Goal: Task Accomplishment & Management: Complete application form

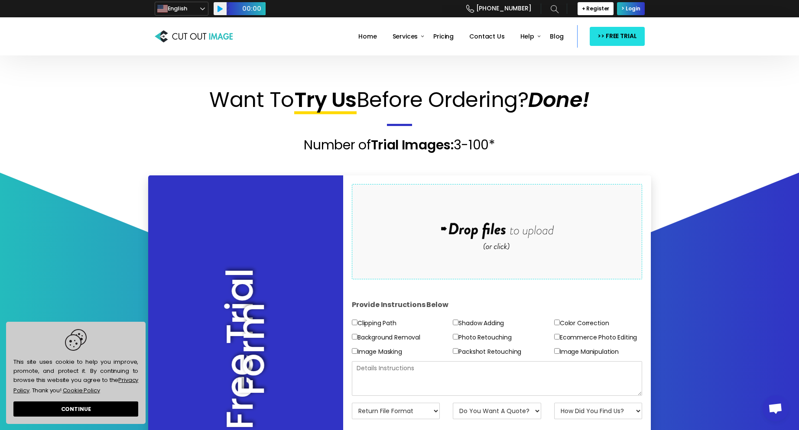
click at [430, 197] on form "Drop files here to upload" at bounding box center [497, 231] width 291 height 95
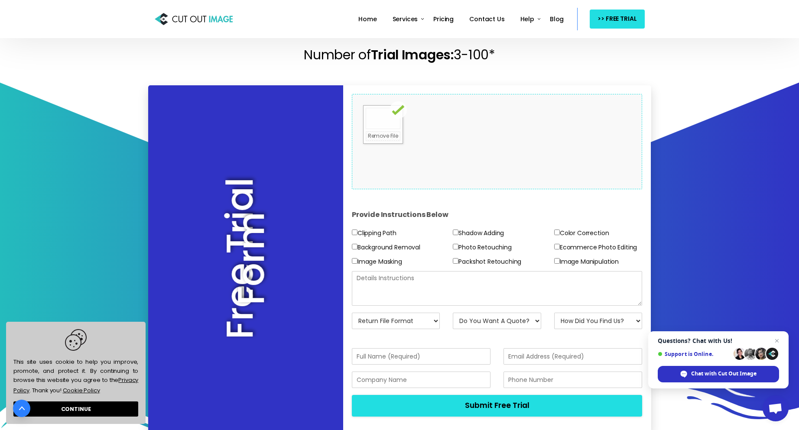
scroll to position [87, 0]
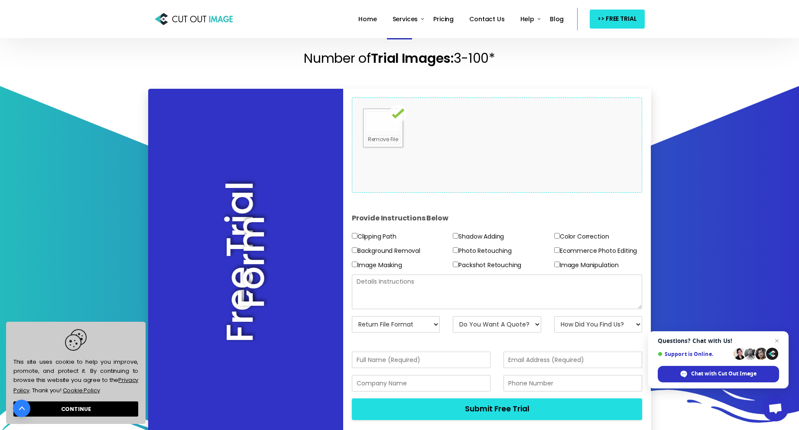
click at [352, 253] on input"] "Background Removal" at bounding box center [355, 250] width 6 height 6
checkbox input"] "true"
drag, startPoint x: 354, startPoint y: 238, endPoint x: 360, endPoint y: 274, distance: 35.9
click at [354, 242] on label "Clipping Path" at bounding box center [374, 236] width 45 height 11
click at [354, 239] on input"] "Clipping Path" at bounding box center [355, 236] width 6 height 6
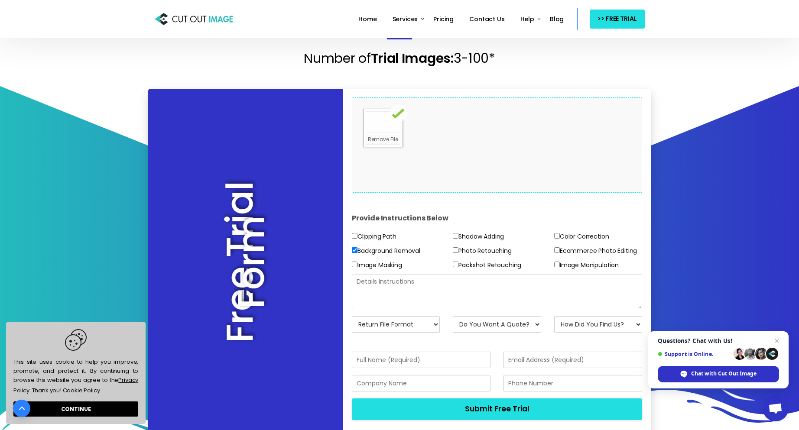
checkbox input"] "true"
click at [357, 269] on label "Image Masking" at bounding box center [377, 265] width 50 height 11
click at [357, 267] on input"] "Image Masking" at bounding box center [355, 265] width 6 height 6
checkbox input"] "true"
click at [458, 252] on label "Photo Retouching" at bounding box center [482, 251] width 58 height 11
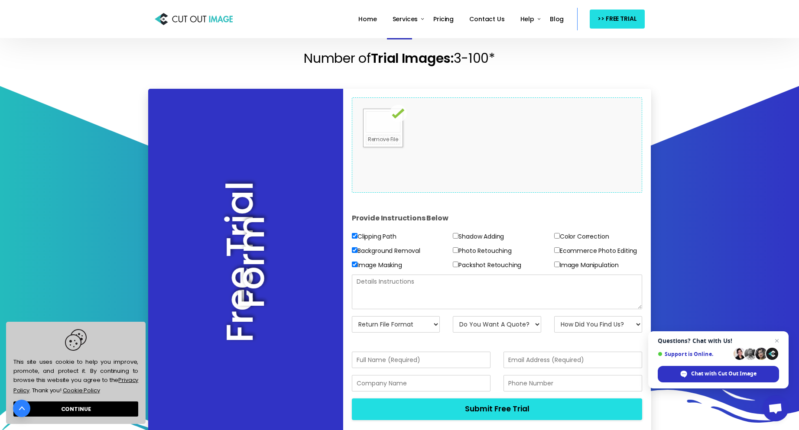
click at [458, 252] on input"] "Photo Retouching" at bounding box center [456, 250] width 6 height 6
checkbox input"] "true"
click at [460, 266] on label "Packshot Retouching" at bounding box center [487, 265] width 68 height 11
click at [458, 266] on input"] "Packshot Retouching" at bounding box center [456, 265] width 6 height 6
checkbox input"] "true"
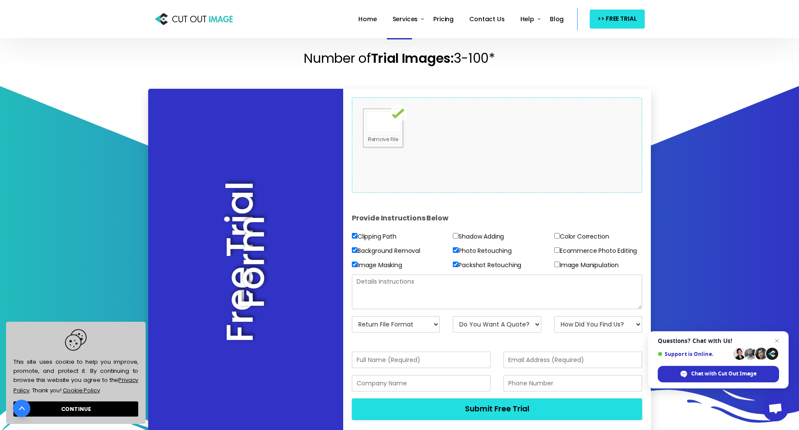
click at [559, 236] on input"] "Color Correction" at bounding box center [557, 236] width 6 height 6
checkbox input"] "true"
click at [555, 253] on input"] "Ecommerce Photo Editing" at bounding box center [557, 250] width 6 height 6
checkbox input"] "true"
click at [557, 265] on input"] "Image Manipulation" at bounding box center [557, 265] width 6 height 6
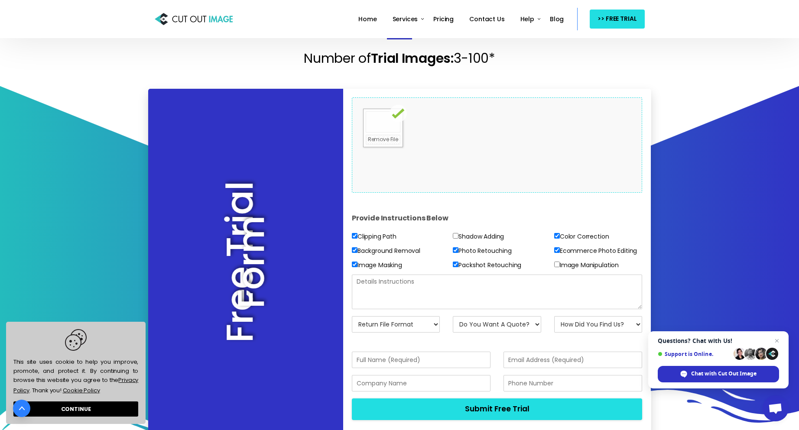
checkbox input"] "true"
click at [395, 323] on select "Return File Format JPG - [PERSON_NAME] PNG - Transparent BG PSD - Layer Mask PS…" at bounding box center [396, 324] width 88 height 16
click at [352, 316] on select "Return File Format JPG - [PERSON_NAME] PNG - Transparent BG PSD - Layer Mask PS…" at bounding box center [396, 324] width 88 height 16
click at [423, 324] on select "Return File Format JPG - [PERSON_NAME] PNG - Transparent BG PSD - Layer Mask PS…" at bounding box center [396, 324] width 88 height 16
select select "PNG w/ Transparent BG"
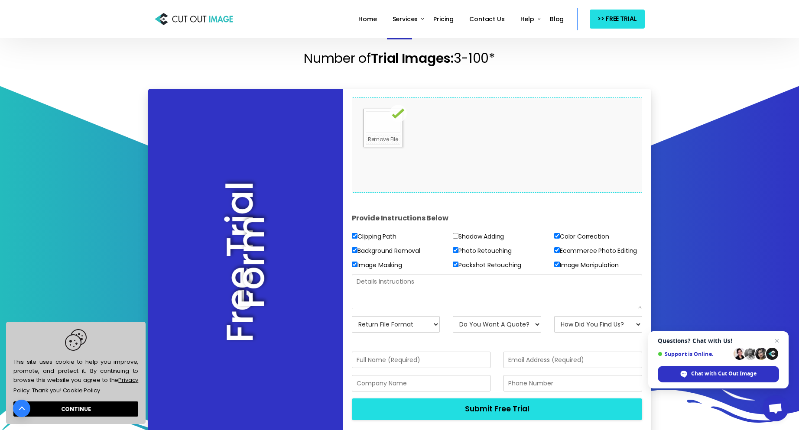
click at [352, 316] on select "Return File Format JPG - [PERSON_NAME] PNG - Transparent BG PSD - Layer Mask PS…" at bounding box center [396, 324] width 88 height 16
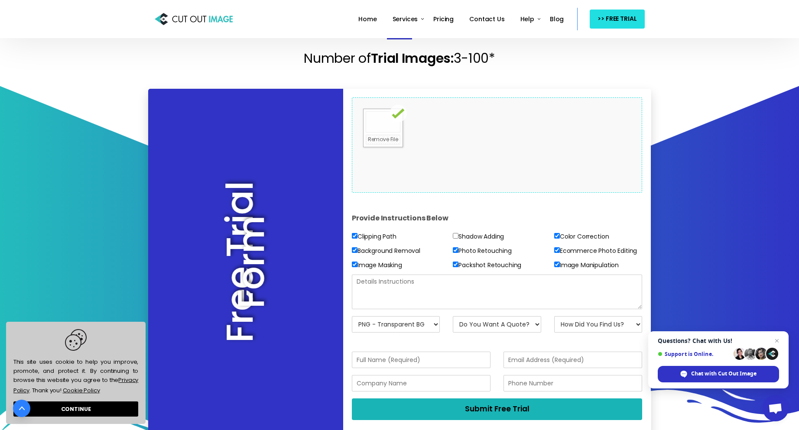
click at [438, 409] on button "Submit Free Trial" at bounding box center [497, 409] width 291 height 21
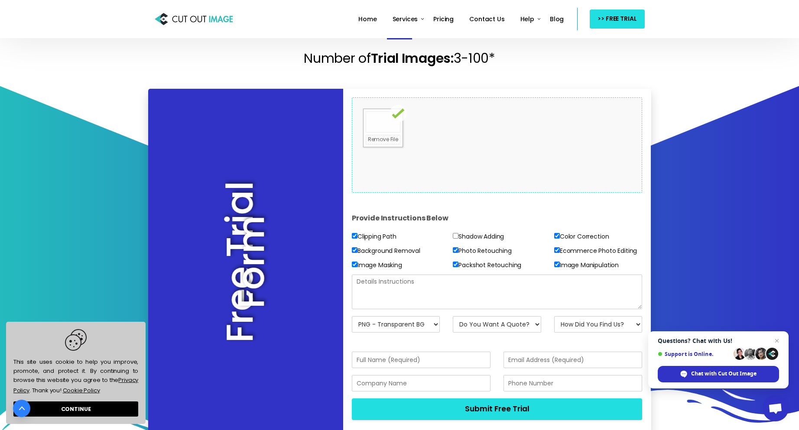
click at [415, 289] on textarea at bounding box center [497, 292] width 291 height 35
type textarea "r"
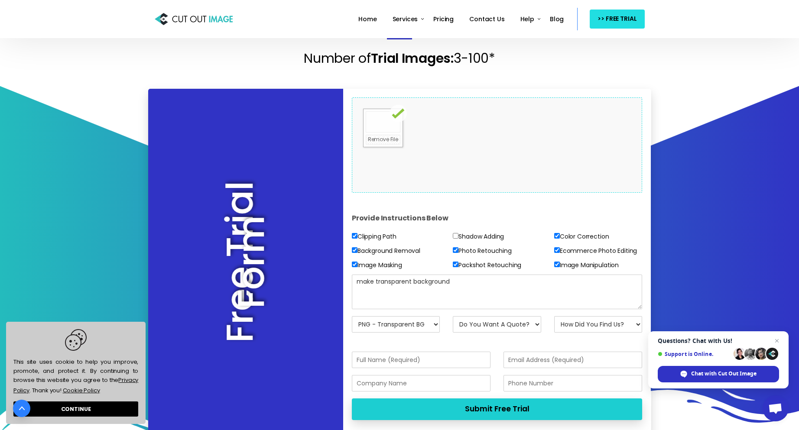
type textarea "make transparent background"
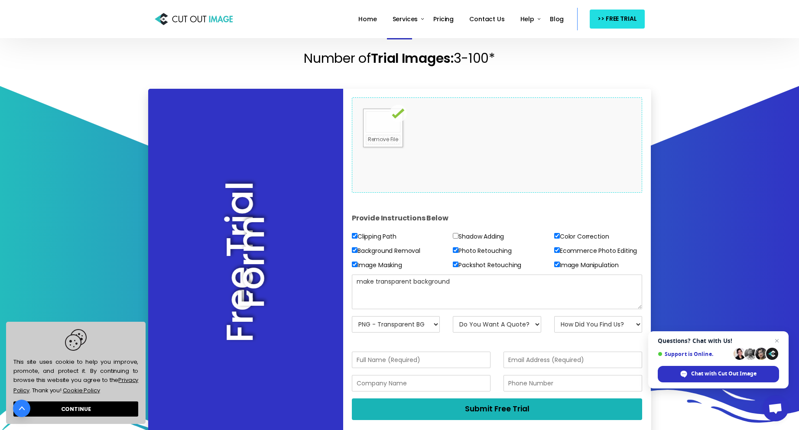
click at [447, 407] on button "Submit Free Trial" at bounding box center [497, 409] width 291 height 21
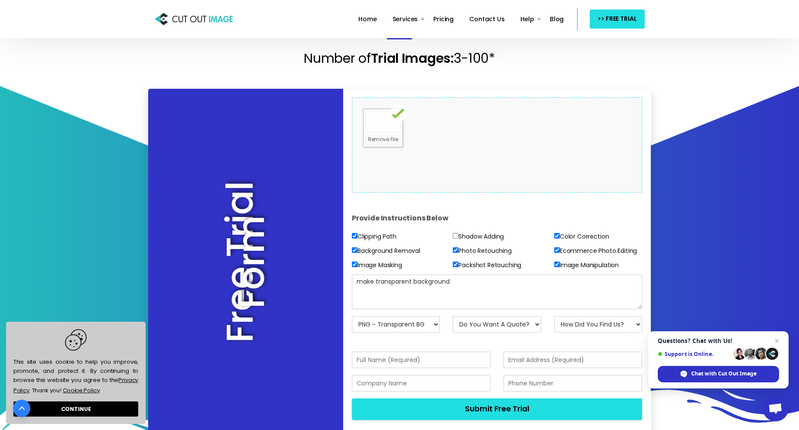
click at [511, 326] on select "Do You Want A Quote? No, Just Test Images Yes, Quotation Please" at bounding box center [497, 324] width 88 height 16
select select "No"
click at [453, 316] on select "Do You Want A Quote? No, Just Test Images Yes, Quotation Please" at bounding box center [497, 324] width 88 height 16
click at [601, 323] on select "How Did You Find Us? Email Search Engine Friend/Colleague Social Media Tele Mar…" at bounding box center [598, 324] width 88 height 16
select select "Google Ads"
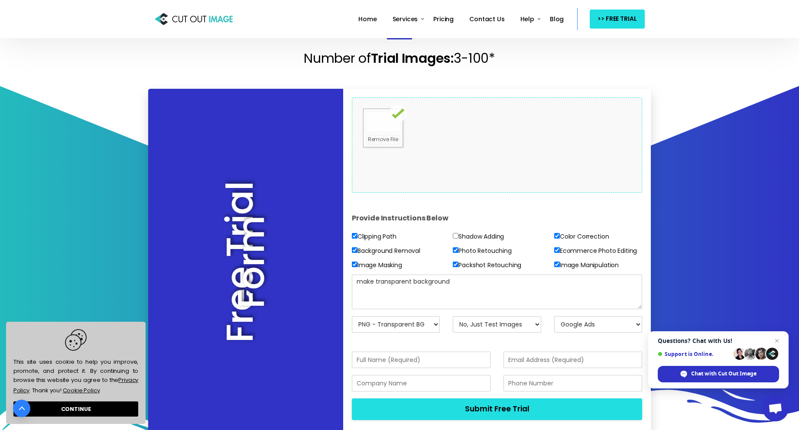
click at [554, 316] on select "How Did You Find Us? Email Search Engine Friend/Colleague Social Media Tele Mar…" at bounding box center [598, 324] width 88 height 16
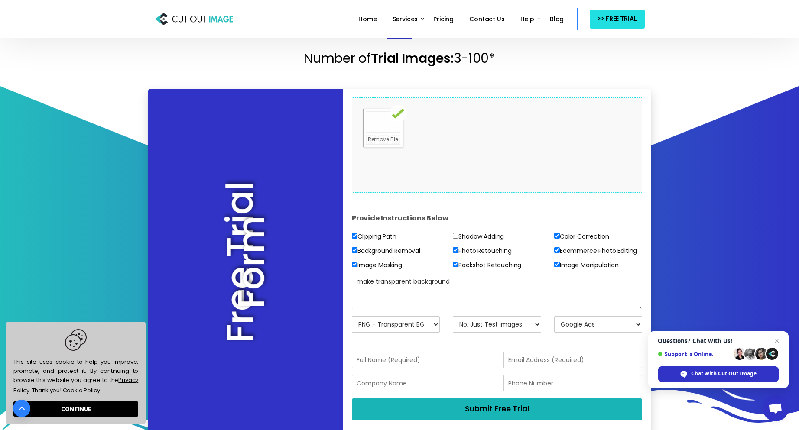
click at [478, 411] on button "Submit Free Trial" at bounding box center [497, 409] width 291 height 21
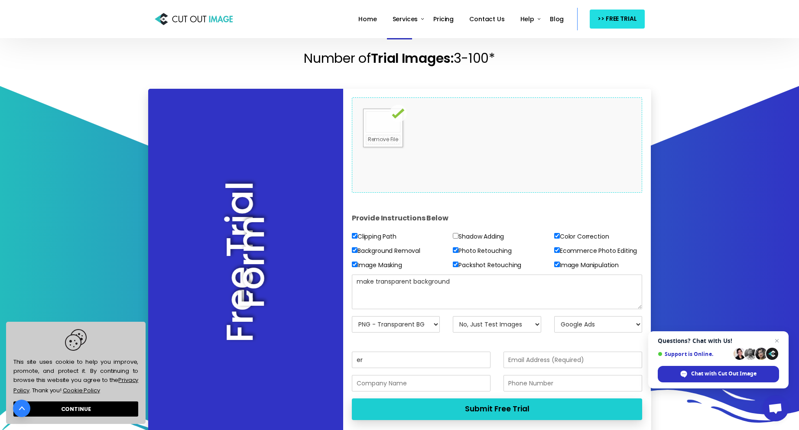
type input "e"
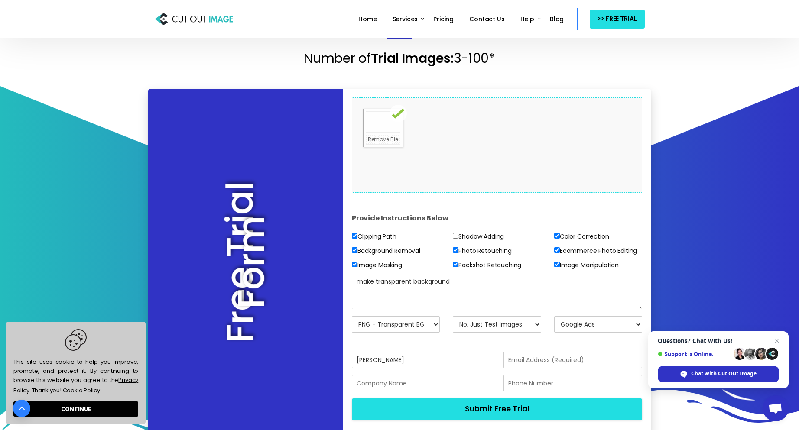
type input "[PERSON_NAME]"
click at [546, 355] on input "email" at bounding box center [572, 360] width 139 height 16
type input "[EMAIL_ADDRESS][DOMAIN_NAME]"
click at [423, 388] on input "text" at bounding box center [421, 383] width 139 height 16
click at [522, 386] on input "text" at bounding box center [572, 383] width 139 height 16
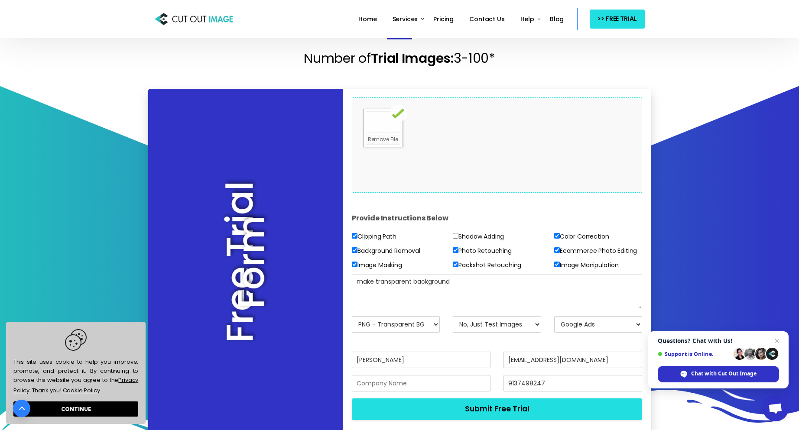
type input "9137498247"
click at [416, 389] on input "text" at bounding box center [421, 383] width 139 height 16
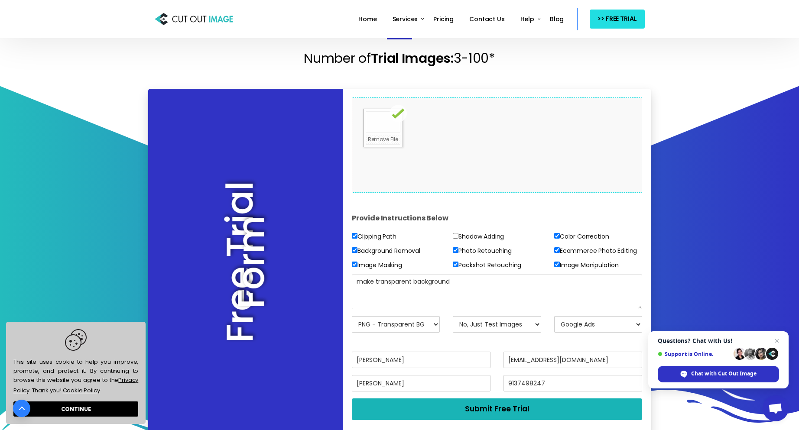
click at [408, 410] on button "Submit Free Trial" at bounding box center [497, 409] width 291 height 21
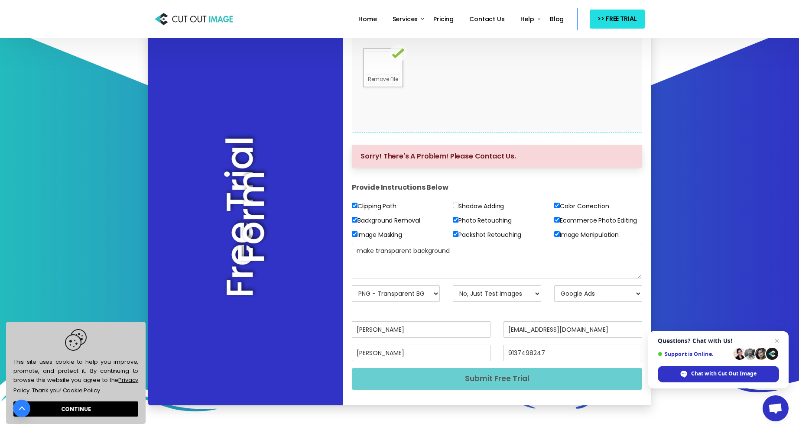
scroll to position [130, 0]
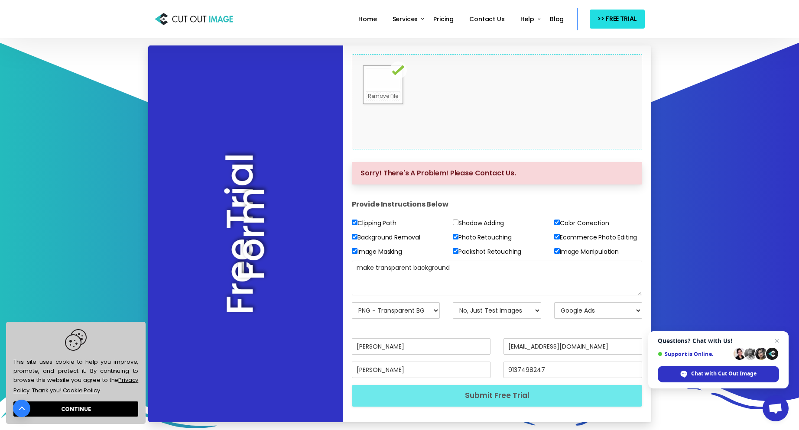
drag, startPoint x: 379, startPoint y: 371, endPoint x: 315, endPoint y: 378, distance: 64.5
click at [315, 378] on div "Free Trial Form Drop files here to upload 0.6 MB SARABI_FINAL_LOGO (1)_page-000…" at bounding box center [399, 233] width 503 height 377
type input "[PERSON_NAME]"
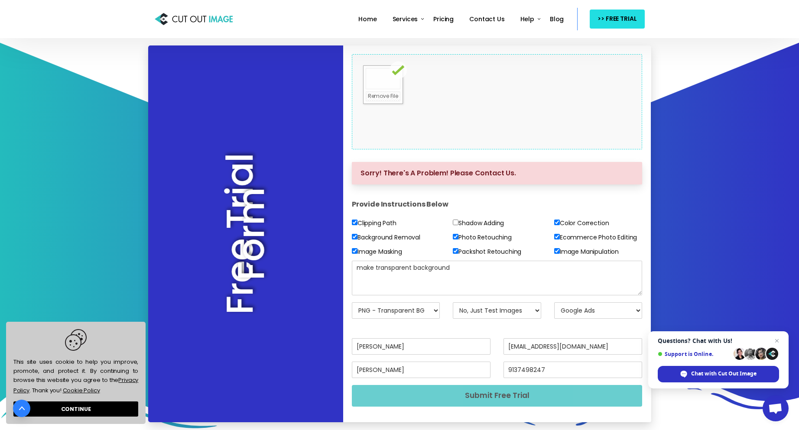
click at [458, 401] on button "Submit Free Trial" at bounding box center [497, 395] width 291 height 21
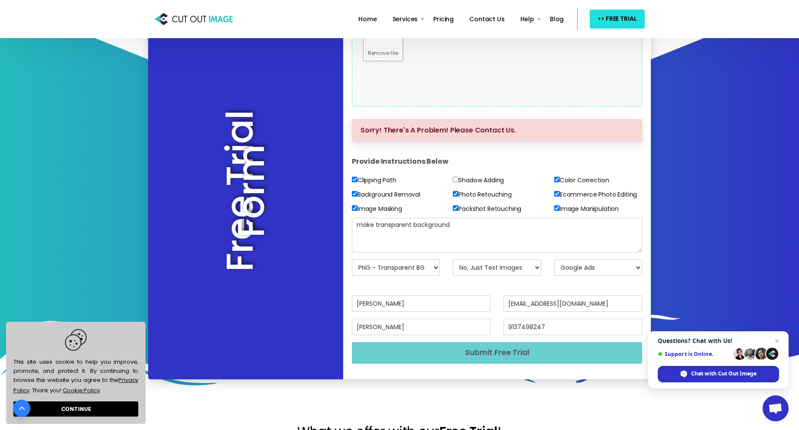
scroll to position [173, 0]
click at [438, 354] on button "Submit Free Trial" at bounding box center [497, 352] width 291 height 21
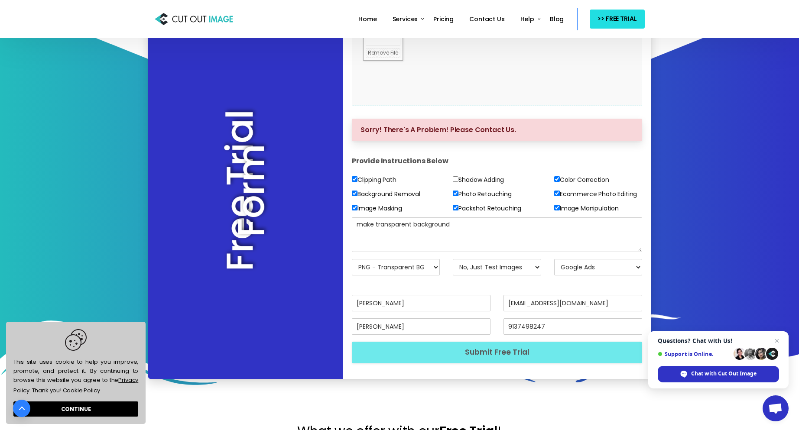
click at [352, 182] on label "Clipping Path" at bounding box center [374, 180] width 45 height 11
click at [352, 182] on input"] "Clipping Path" at bounding box center [355, 179] width 6 height 6
checkbox input"] "false"
click at [349, 203] on div "Clipping Path Background Removal Image Masking" at bounding box center [395, 196] width 101 height 43
click at [357, 207] on input"] "Image Masking" at bounding box center [355, 208] width 6 height 6
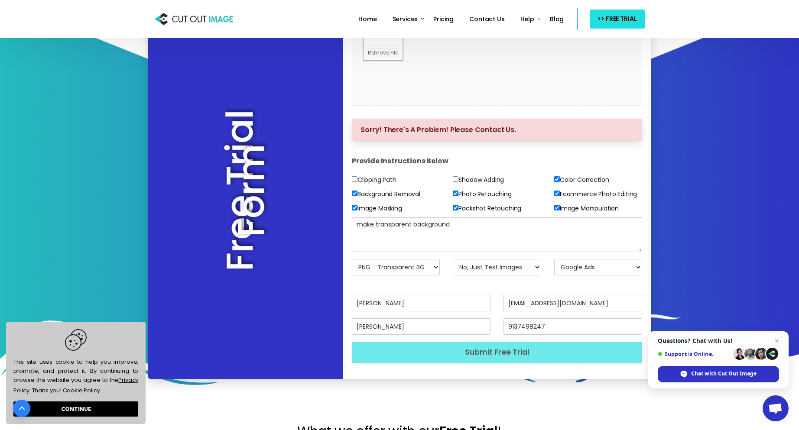
checkbox input"] "false"
click at [454, 207] on input"] "Packshot Retouching" at bounding box center [456, 208] width 6 height 6
checkbox input"] "false"
click at [454, 191] on input"] "Photo Retouching" at bounding box center [456, 194] width 6 height 6
checkbox input"] "false"
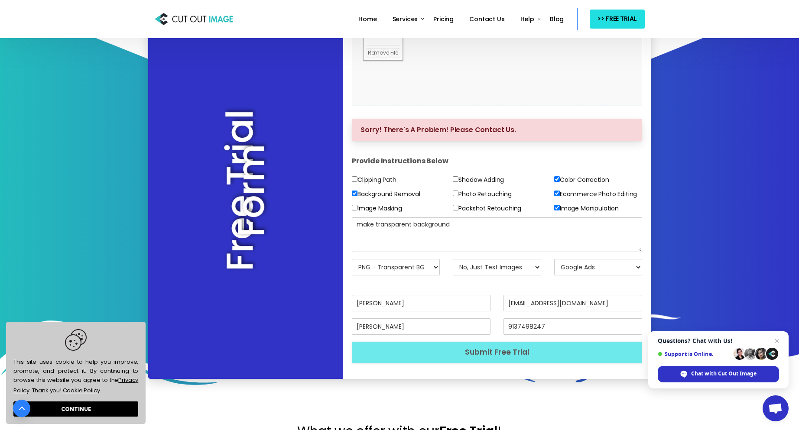
click at [559, 208] on input"] "Image Manipulation" at bounding box center [557, 208] width 6 height 6
checkbox input"] "false"
click at [554, 190] on label "Ecommerce Photo Editing" at bounding box center [595, 194] width 83 height 11
click at [554, 191] on input"] "Ecommerce Photo Editing" at bounding box center [557, 194] width 6 height 6
checkbox input"] "false"
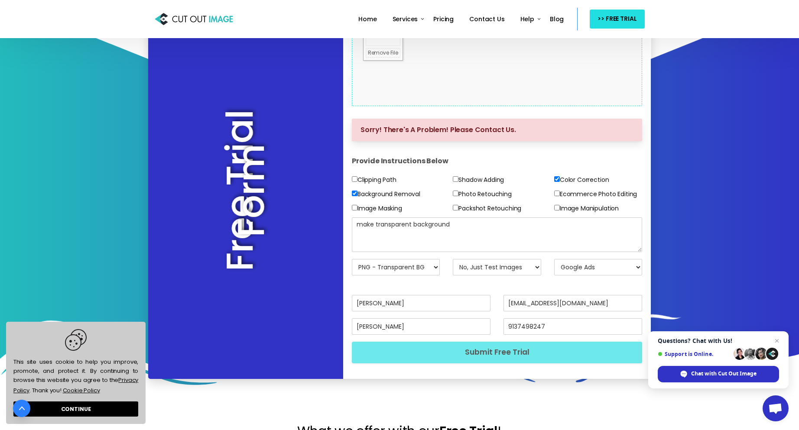
click at [555, 178] on input"] "Color Correction" at bounding box center [557, 179] width 6 height 6
checkbox input"] "false"
click at [372, 250] on textarea "make transparent background" at bounding box center [497, 234] width 291 height 35
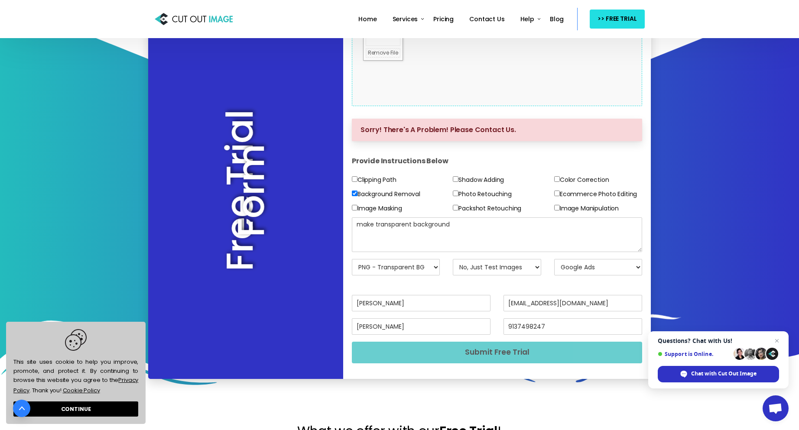
click at [454, 342] on button "Submit Free Trial" at bounding box center [497, 352] width 291 height 21
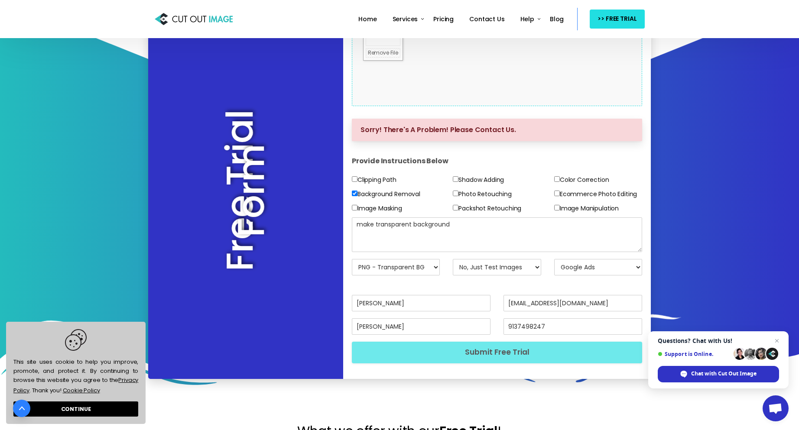
click at [395, 321] on input "[PERSON_NAME]" at bounding box center [421, 326] width 139 height 16
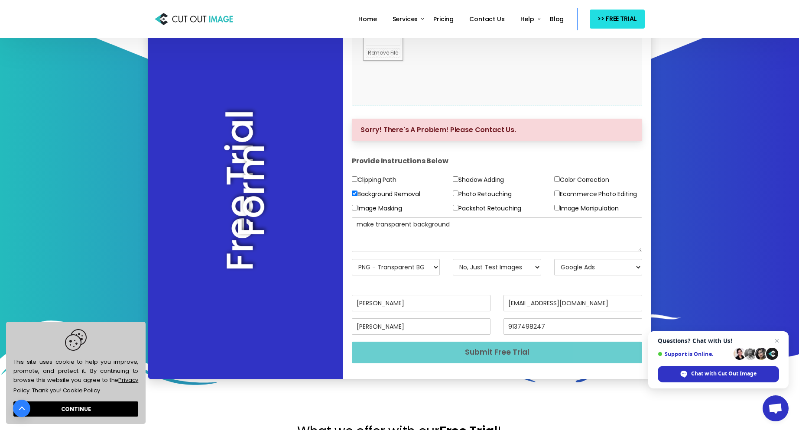
click at [499, 351] on button "Submit Free Trial" at bounding box center [497, 352] width 291 height 21
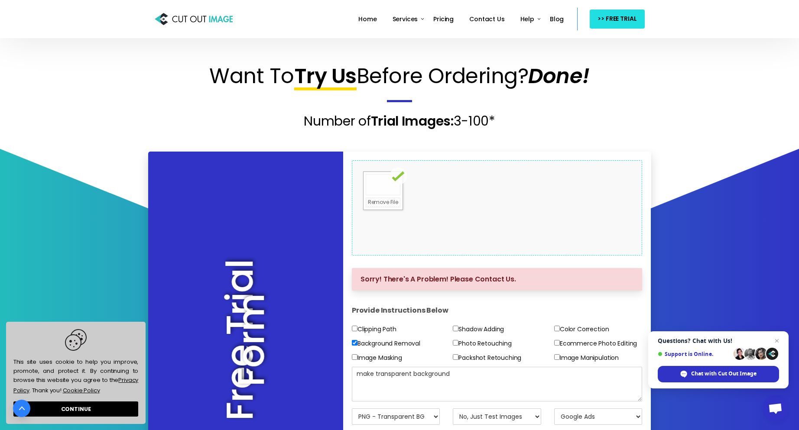
scroll to position [0, 0]
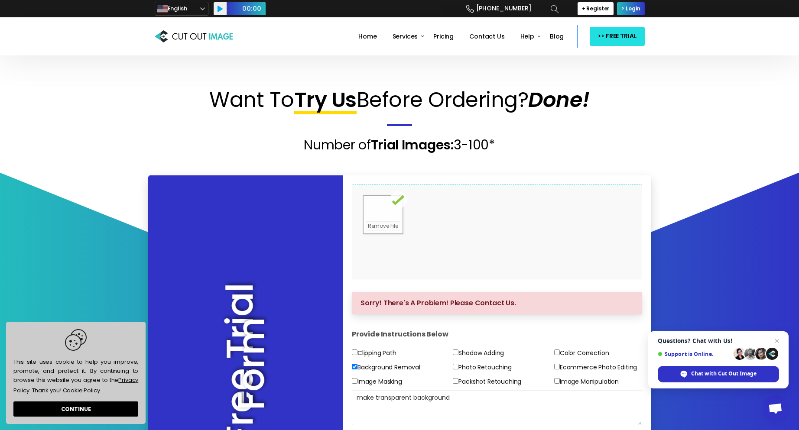
click at [460, 250] on div "Drop files here to upload" at bounding box center [496, 231] width 185 height 53
click at [603, 35] on span ">> FREE TRIAL" at bounding box center [616, 36] width 39 height 11
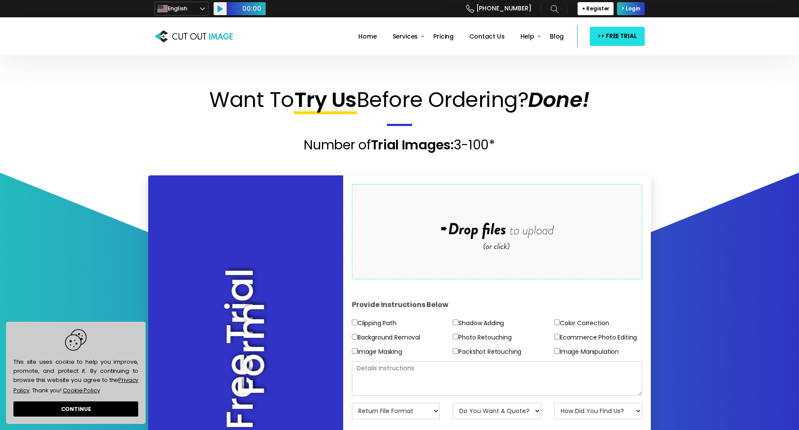
click at [449, 243] on div "Drop files here to upload" at bounding box center [496, 231] width 185 height 53
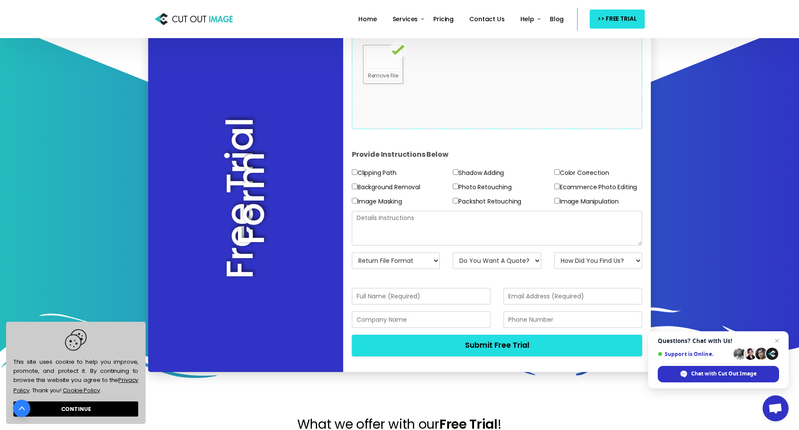
scroll to position [173, 0]
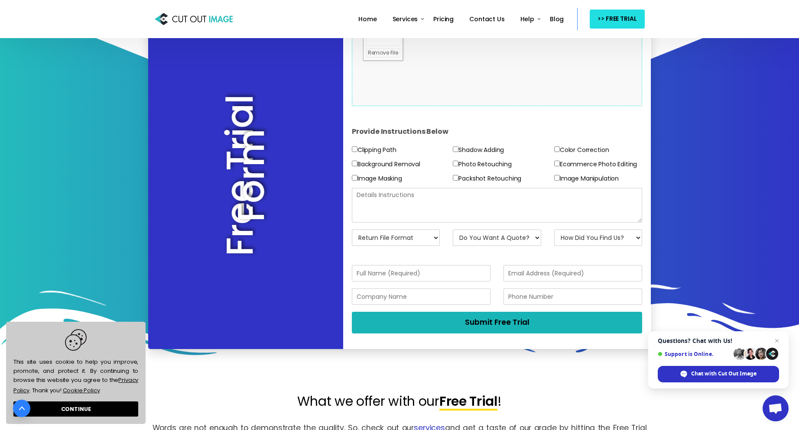
click at [441, 325] on button "Submit Free Trial" at bounding box center [497, 322] width 291 height 21
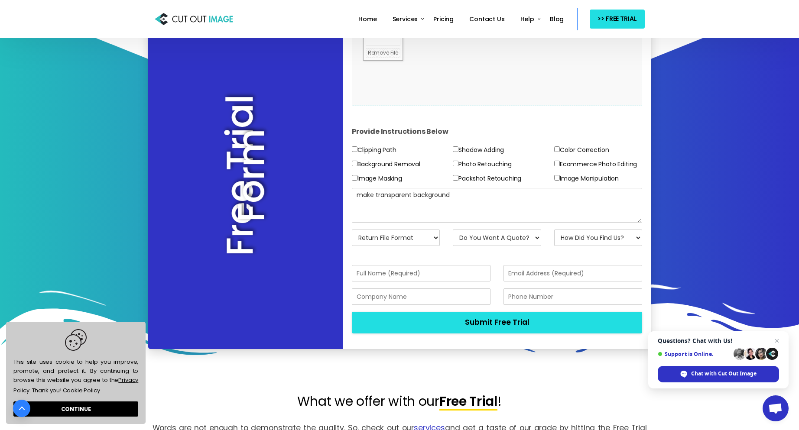
type textarea "make transparent background"
click at [353, 162] on input"] "Background Removal" at bounding box center [355, 164] width 6 height 6
checkbox input"] "true"
click at [412, 237] on select "Return File Format JPG - [PERSON_NAME] PNG - Transparent BG PSD - Layer Mask PS…" at bounding box center [396, 238] width 88 height 16
select select "PNG w/ Transparent BG"
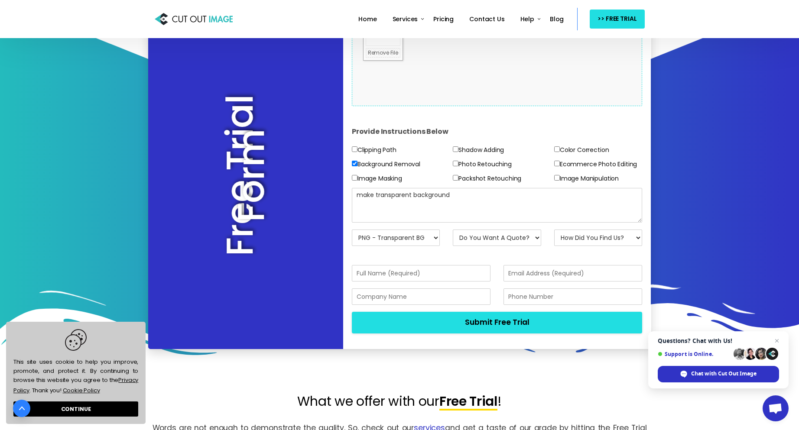
click at [352, 230] on select "Return File Format JPG - [PERSON_NAME] PNG - Transparent BG PSD - Layer Mask PS…" at bounding box center [396, 238] width 88 height 16
click at [523, 243] on select "Do You Want A Quote? No, Just Test Images Yes, Quotation Please" at bounding box center [497, 238] width 88 height 16
select select "No"
click at [453, 230] on select "Do You Want A Quote? No, Just Test Images Yes, Quotation Please" at bounding box center [497, 238] width 88 height 16
click at [578, 232] on select "How Did You Find Us? Email Search Engine Friend/Colleague Social Media Tele Mar…" at bounding box center [598, 238] width 88 height 16
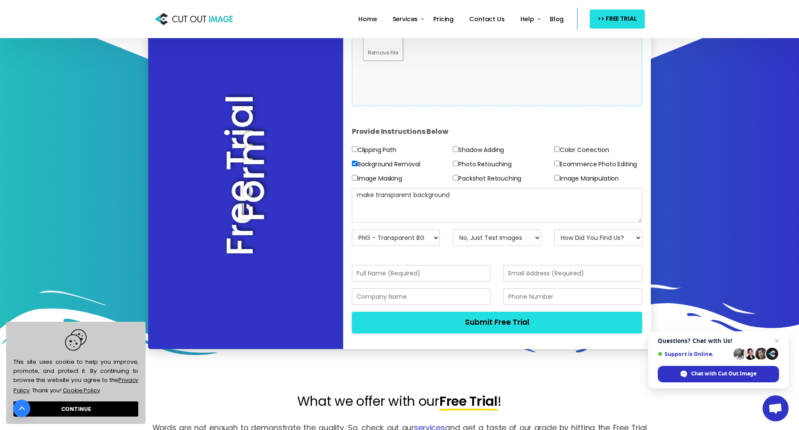
select select "Social Media"
click at [554, 230] on select "How Did You Find Us? Email Search Engine Friend/Colleague Social Media Tele Mar…" at bounding box center [598, 238] width 88 height 16
click at [401, 279] on input "text" at bounding box center [421, 273] width 139 height 16
type input "r"
type input "Reetu Satope"
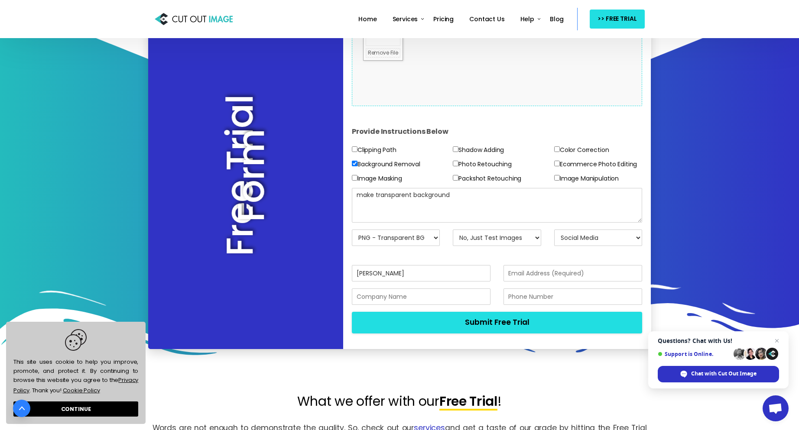
click at [562, 265] on form "Provide Instructions Below Clipping Path Background Removal Image Masking Shado…" at bounding box center [497, 223] width 291 height 234
click at [552, 275] on input "email" at bounding box center [572, 273] width 139 height 16
type input "[EMAIL_ADDRESS][DOMAIN_NAME]"
click at [395, 303] on input "text" at bounding box center [421, 297] width 139 height 16
type input "HariOm"
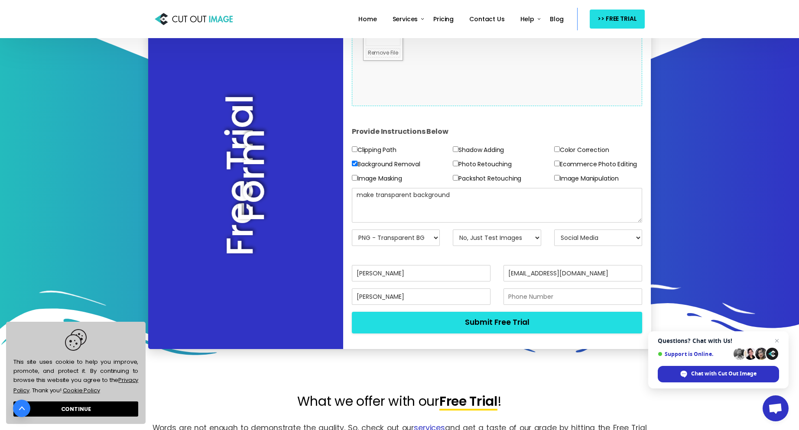
click at [521, 301] on input "text" at bounding box center [572, 297] width 139 height 16
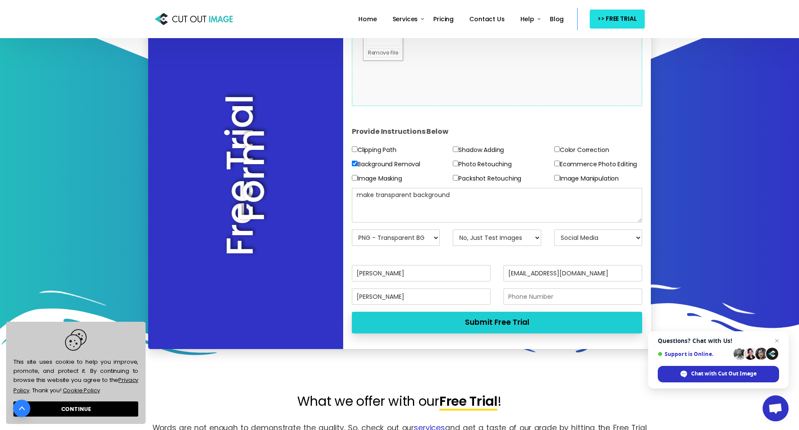
type input "9137498247"
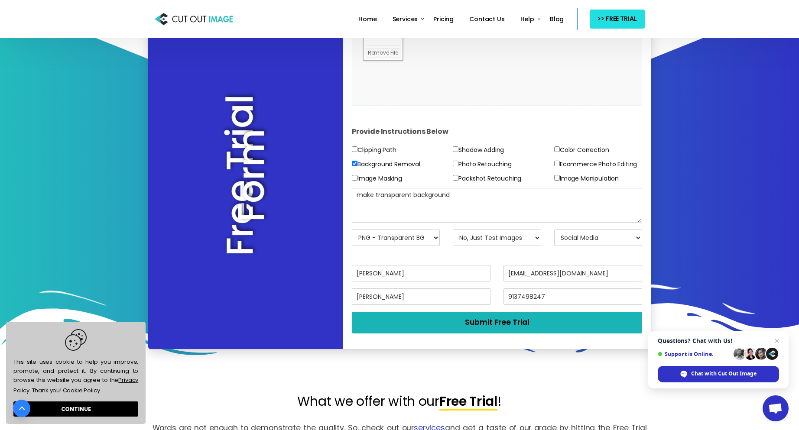
click at [505, 330] on button "Submit Free Trial" at bounding box center [497, 322] width 291 height 21
